Goal: Task Accomplishment & Management: Use online tool/utility

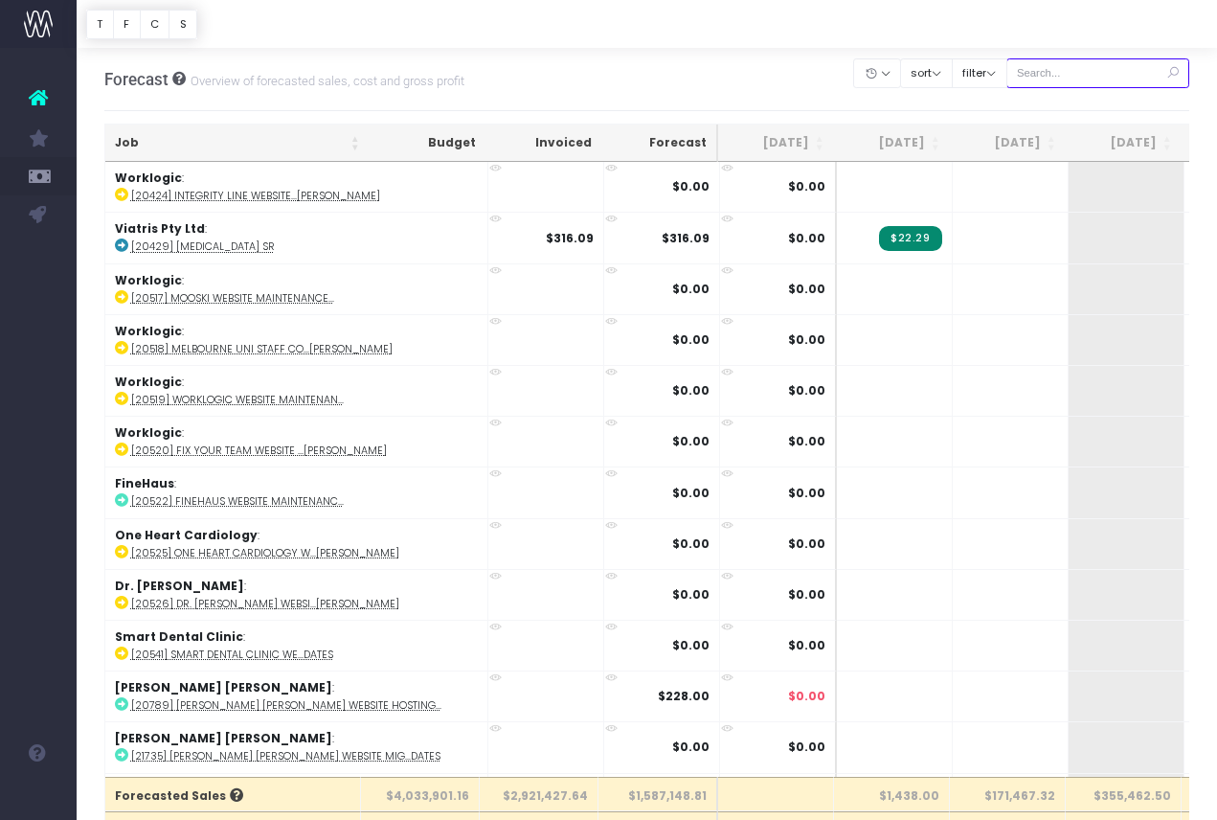
drag, startPoint x: 1085, startPoint y: 82, endPoint x: 1089, endPoint y: 73, distance: 10.3
click at [1086, 80] on input "text" at bounding box center [1099, 73] width 184 height 30
paste input "24609"
type input "24609"
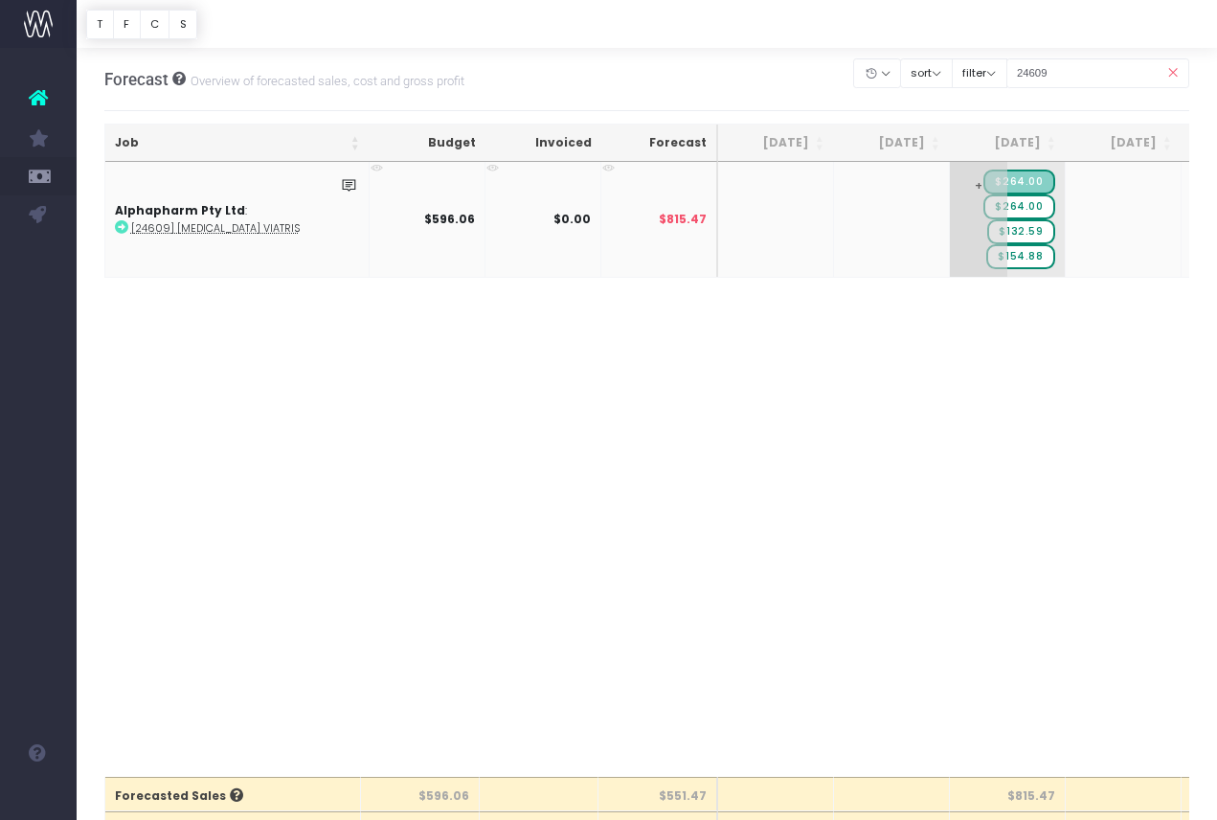
click at [976, 259] on span "+" at bounding box center [978, 219] width 57 height 115
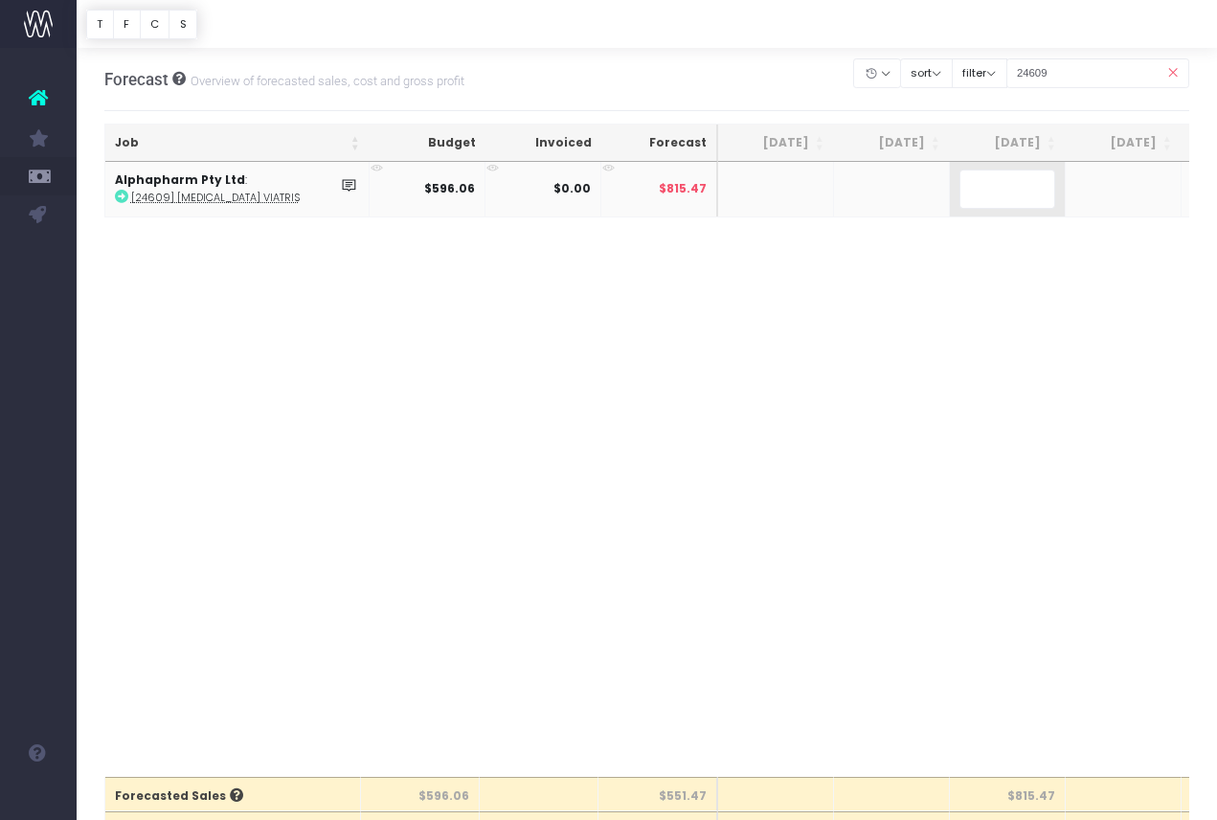
click at [982, 257] on div "Job Budget Invoiced Forecast [DATE] [DATE] [DATE] Sep [DATE] Nov [DATE] Jan [DA…" at bounding box center [647, 469] width 1086 height 615
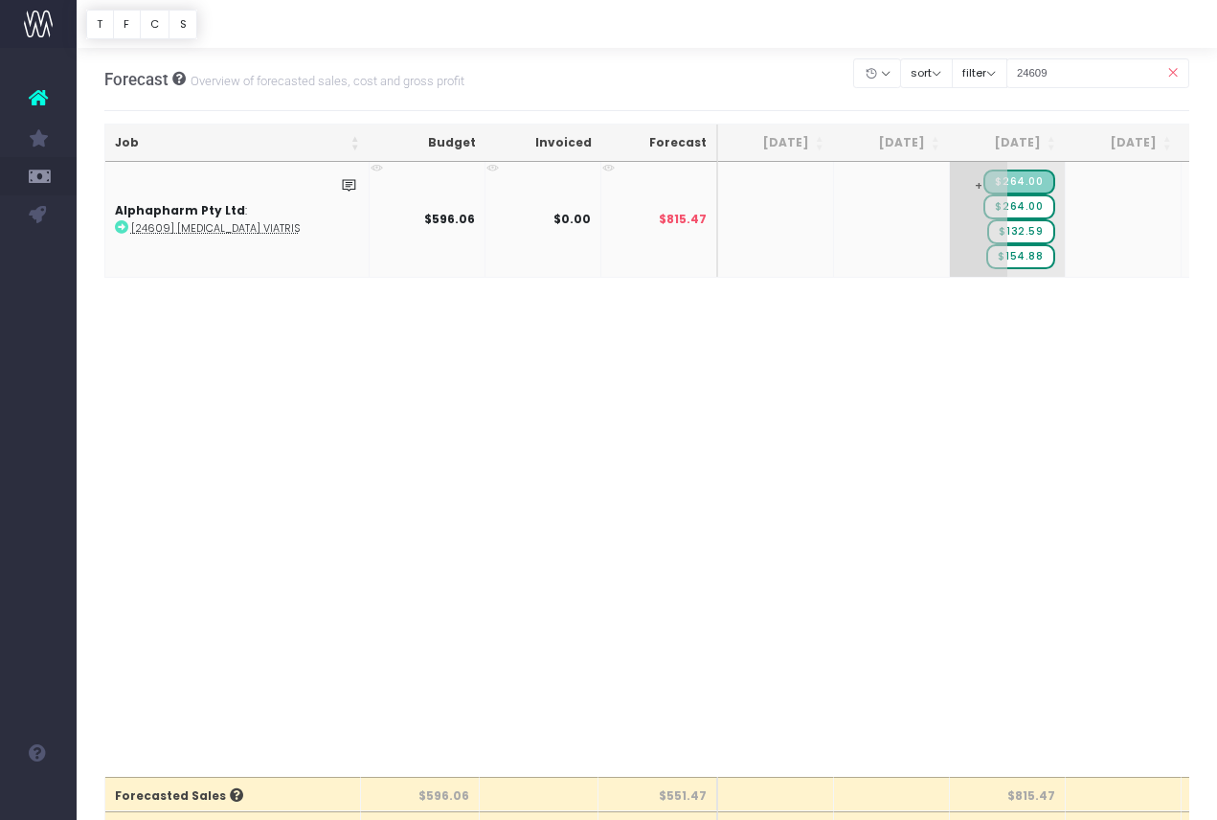
click at [1042, 205] on span "$264.00" at bounding box center [1019, 206] width 71 height 25
click at [1035, 204] on span "$264.00" at bounding box center [1019, 206] width 71 height 25
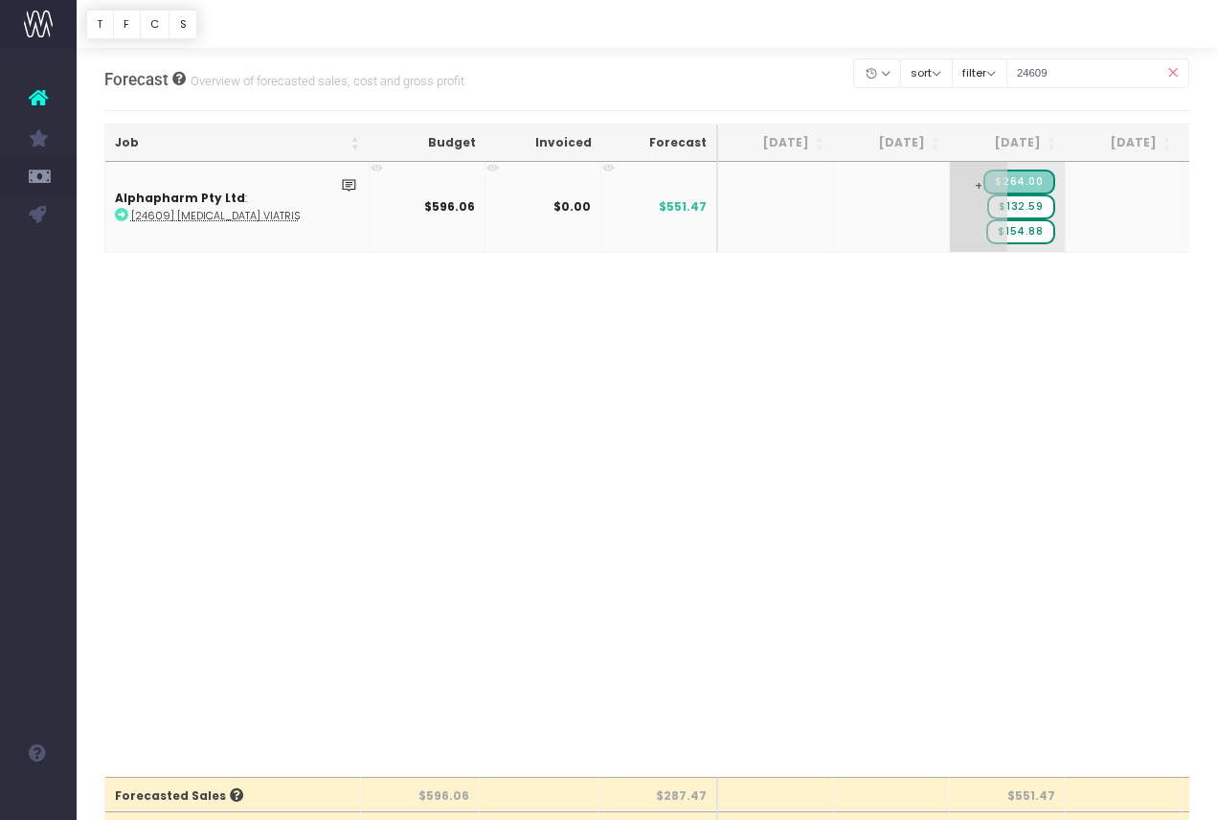
click at [992, 207] on span "+" at bounding box center [978, 207] width 57 height 90
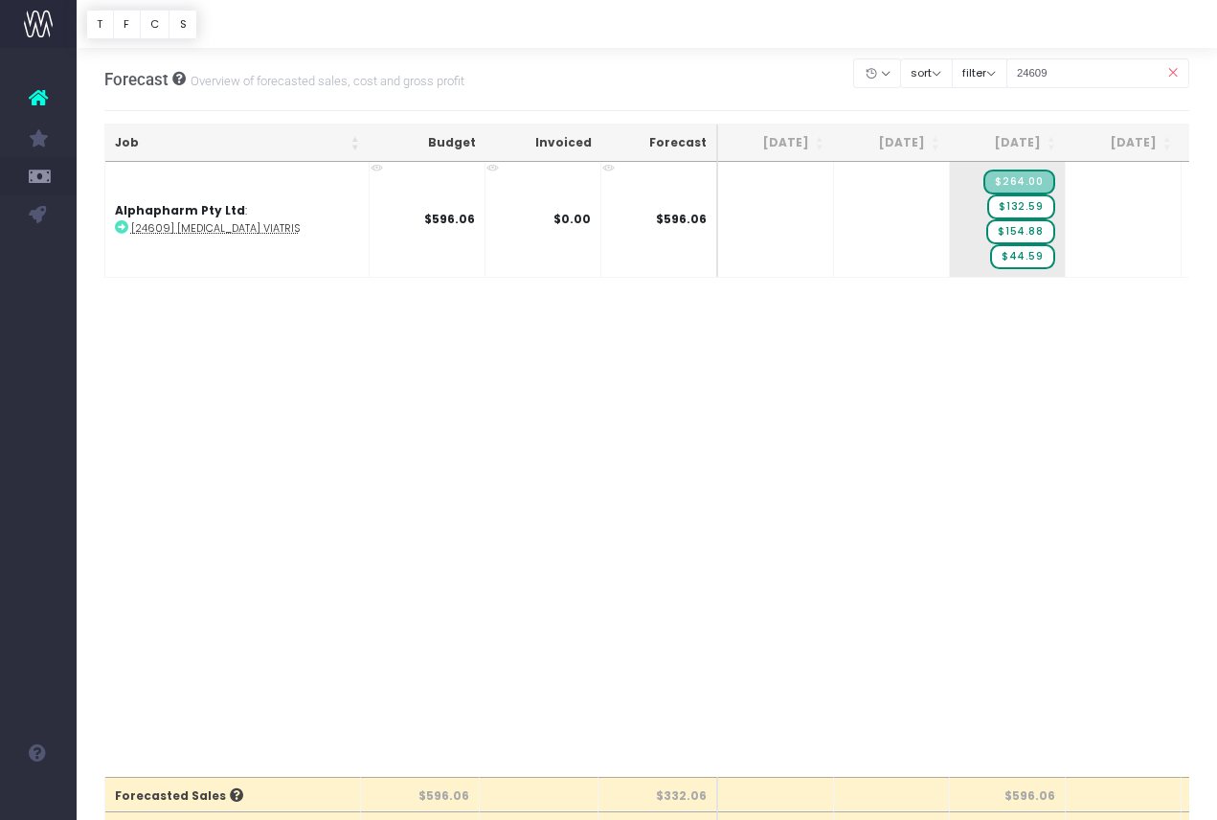
click at [1034, 337] on div "Job Budget Invoiced Forecast [DATE] [DATE] [DATE] Sep [DATE] Nov [DATE] Jan [DA…" at bounding box center [647, 469] width 1086 height 615
